Goal: Use online tool/utility: Utilize a website feature to perform a specific function

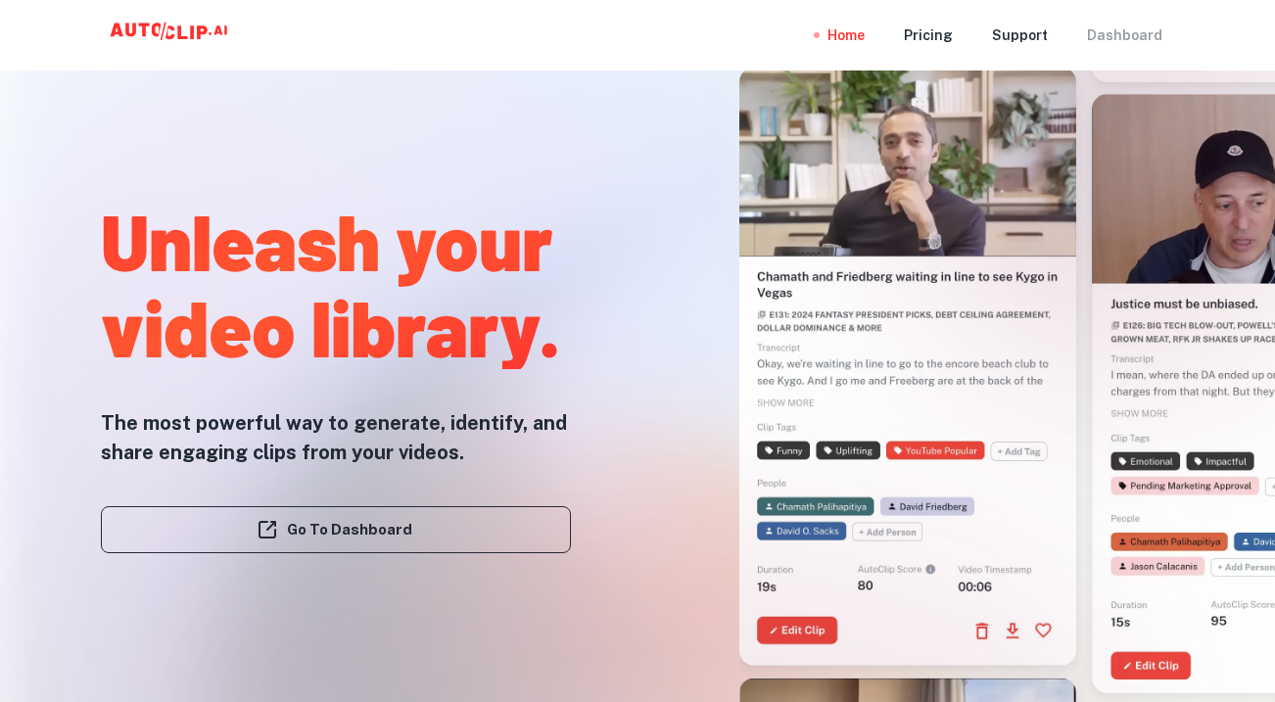
click at [1099, 33] on div "Dashboard" at bounding box center [1124, 35] width 75 height 71
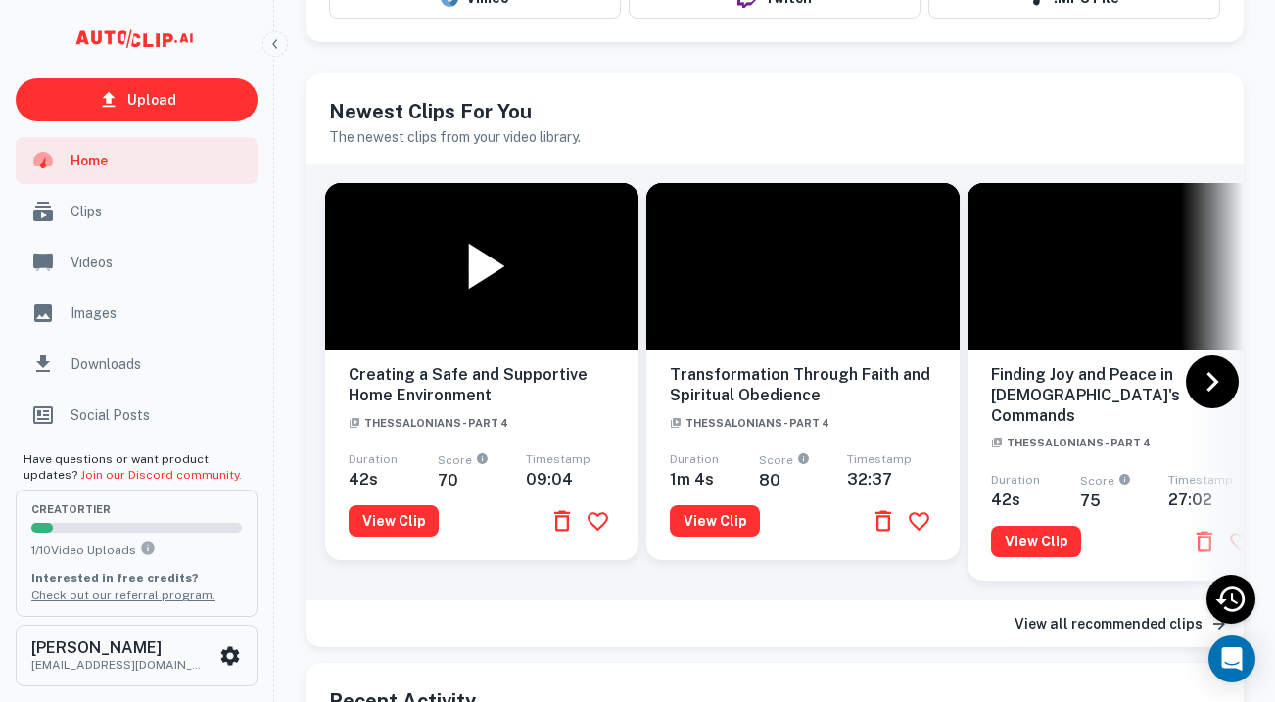
scroll to position [304, 0]
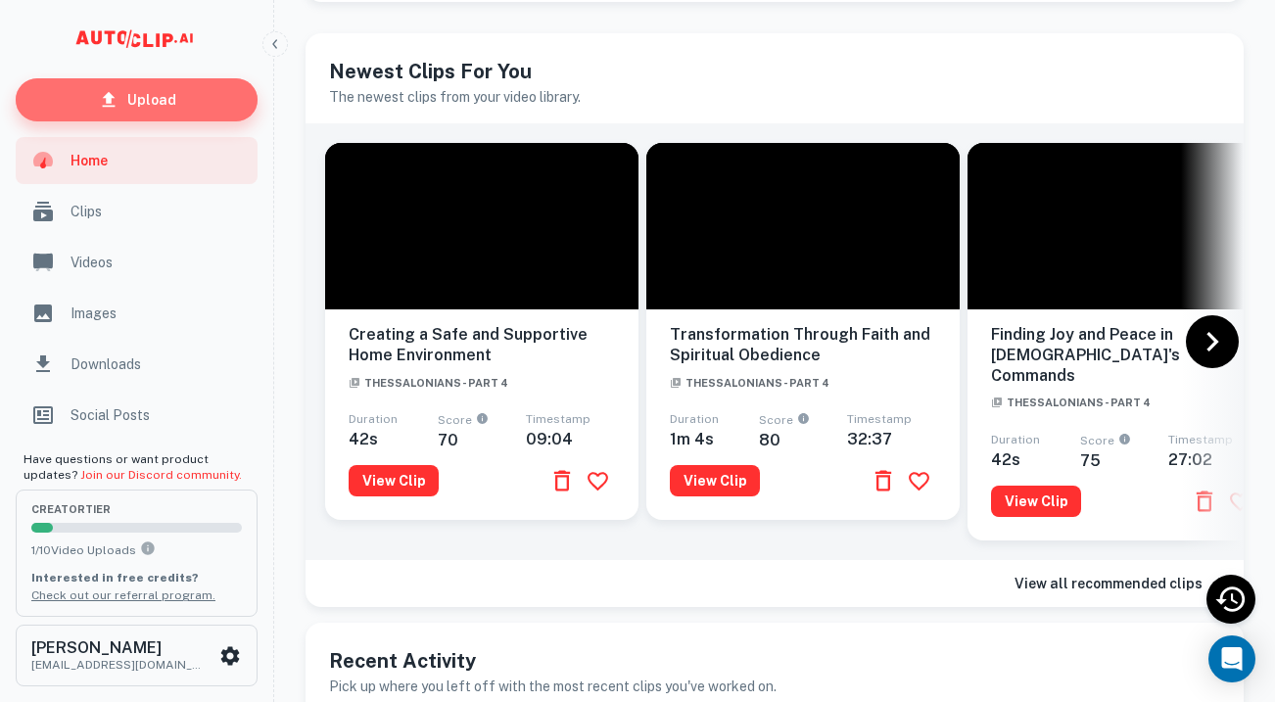
click at [165, 102] on p "Upload" at bounding box center [151, 100] width 49 height 22
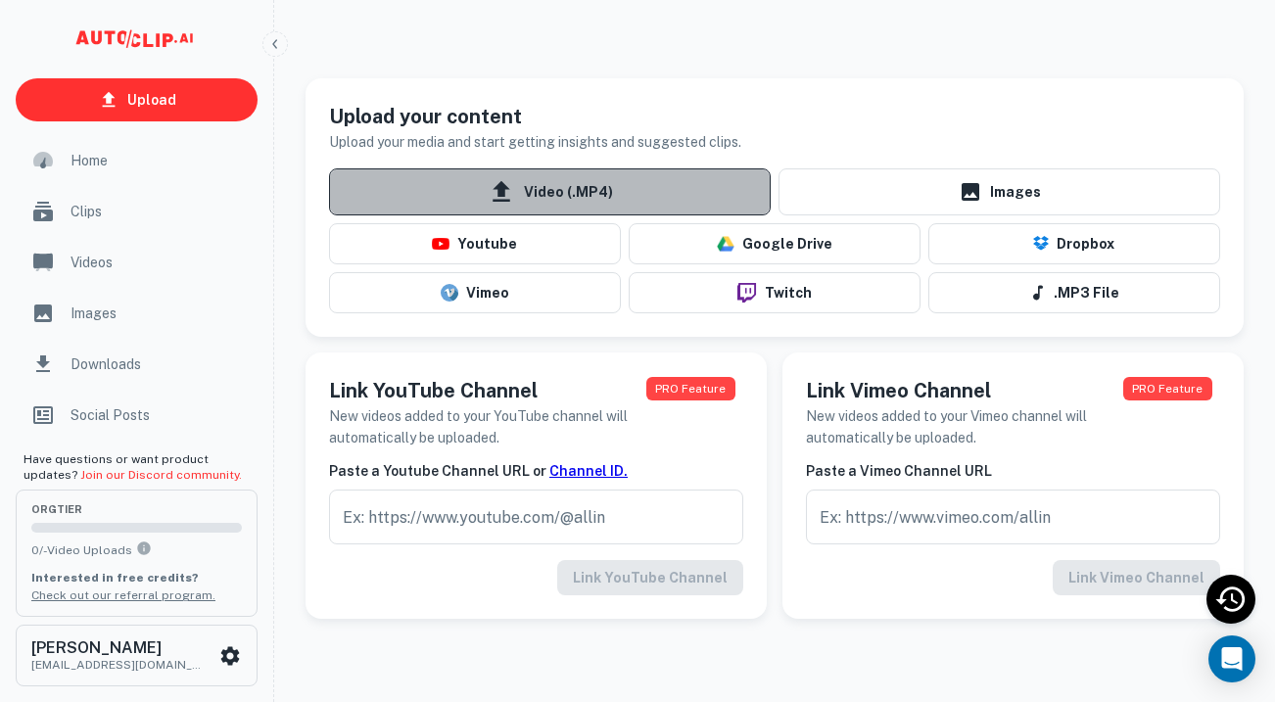
click at [615, 182] on span "Video (.MP4)" at bounding box center [550, 191] width 442 height 47
click at [0, 0] on input "Video (.MP4)" at bounding box center [0, 0] width 0 height 0
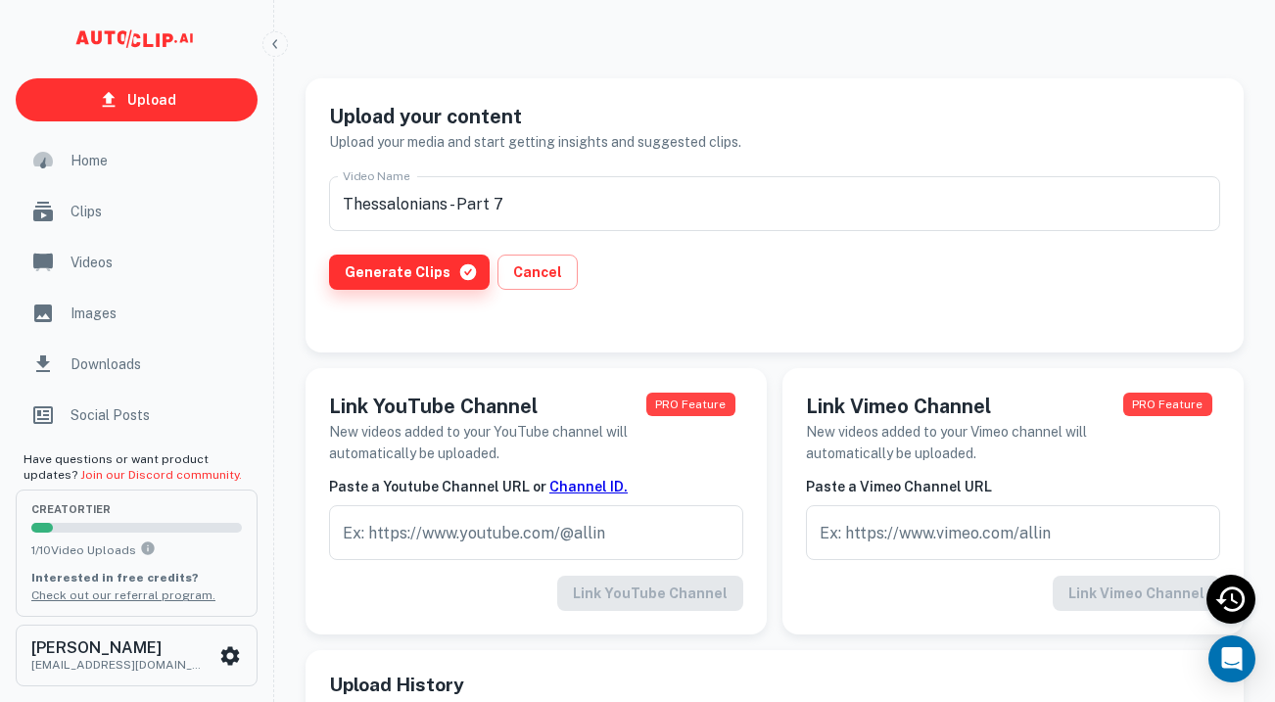
click at [443, 272] on button "Generate Clips" at bounding box center [409, 272] width 161 height 35
